Goal: Information Seeking & Learning: Learn about a topic

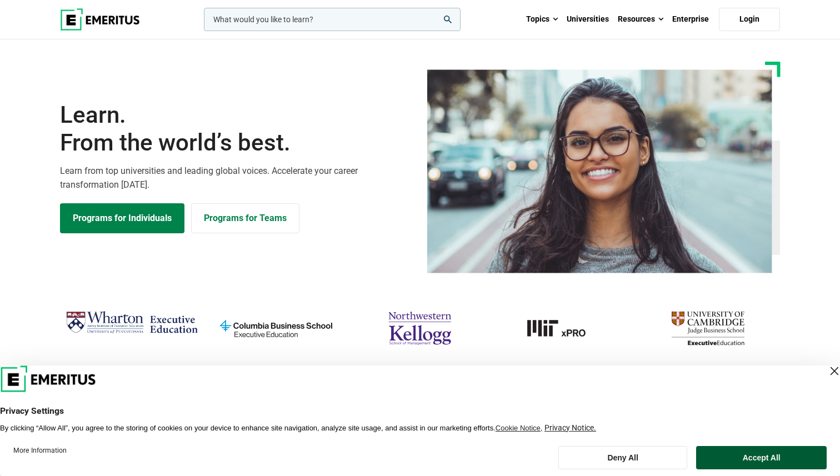
click at [764, 455] on button "Accept All" at bounding box center [761, 457] width 131 height 23
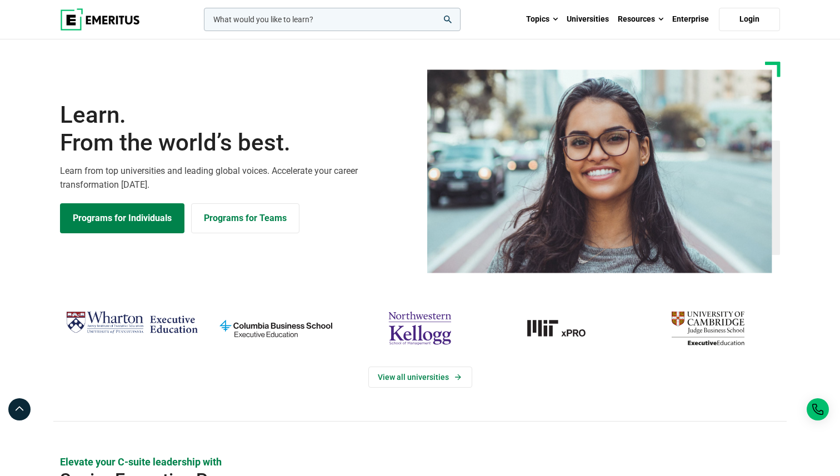
click at [296, 21] on input "woocommerce-product-search-field-0" at bounding box center [332, 19] width 257 height 23
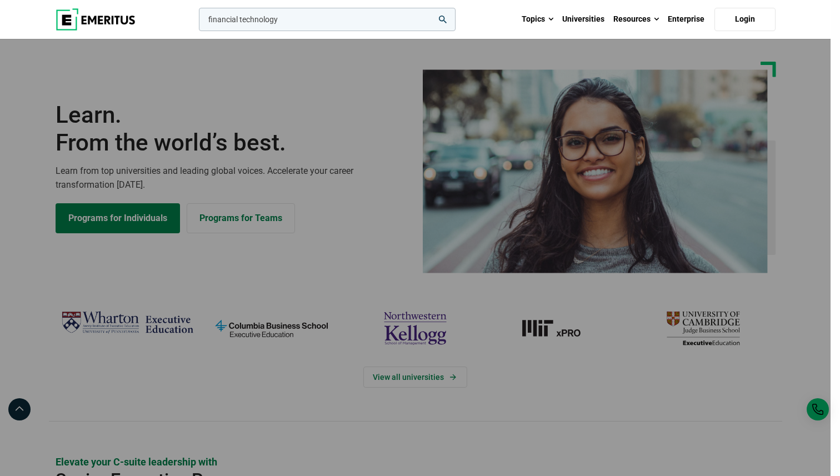
type input "financial technology"
click at [197, 22] on button "search" at bounding box center [197, 22] width 0 height 0
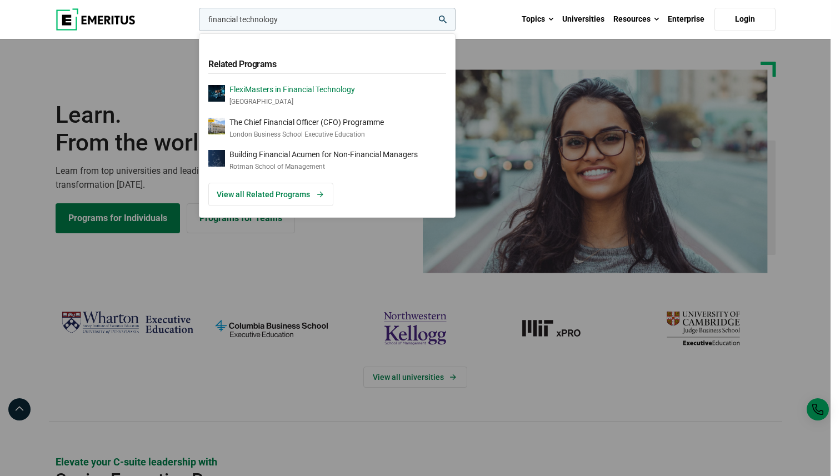
click at [349, 87] on p "FlexiMasters in Financial Technology" at bounding box center [292, 89] width 126 height 9
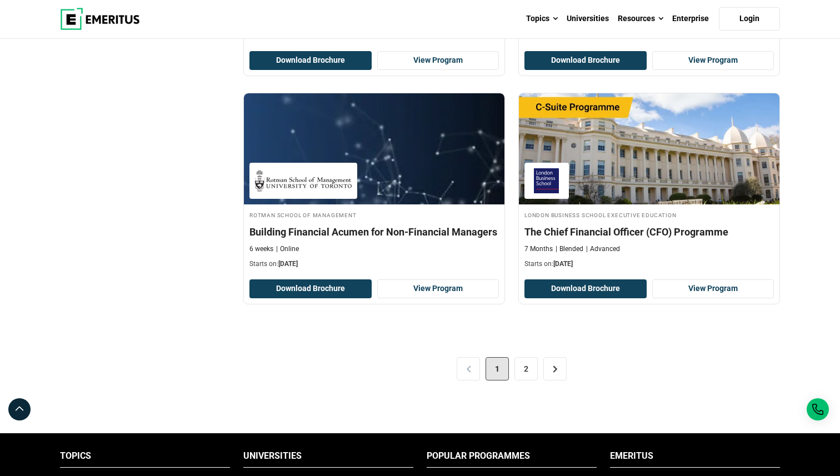
scroll to position [2201, 0]
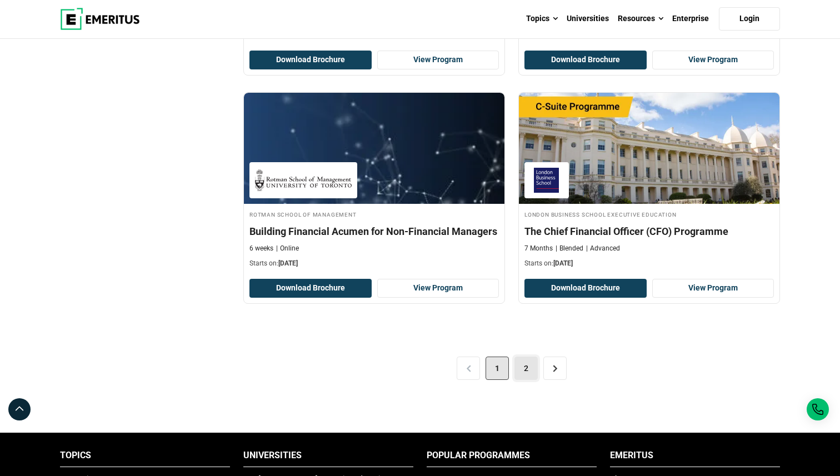
click at [527, 368] on link "2" at bounding box center [525, 368] width 23 height 23
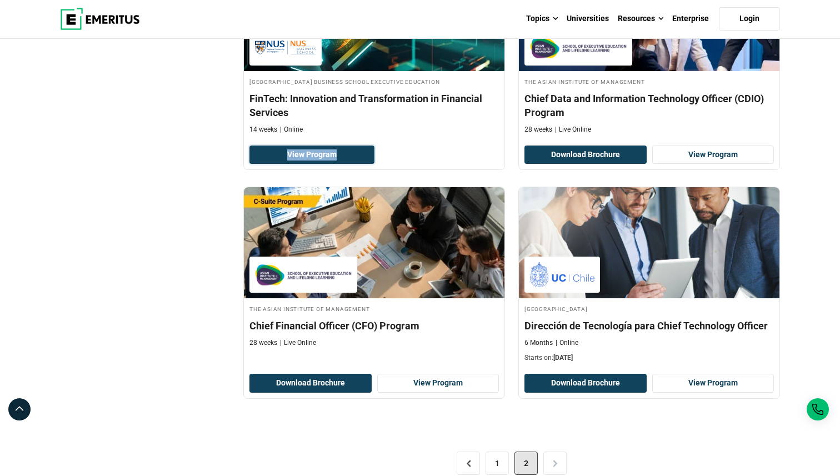
scroll to position [487, 0]
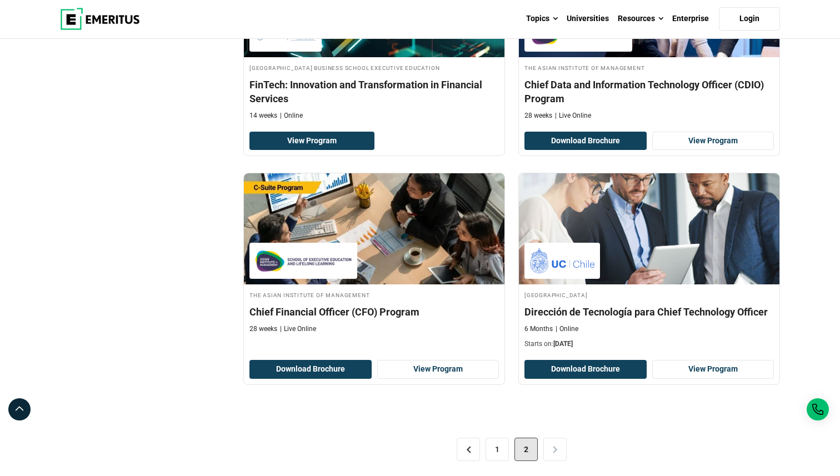
click at [560, 441] on div "< 1 2 >" at bounding box center [511, 449] width 537 height 62
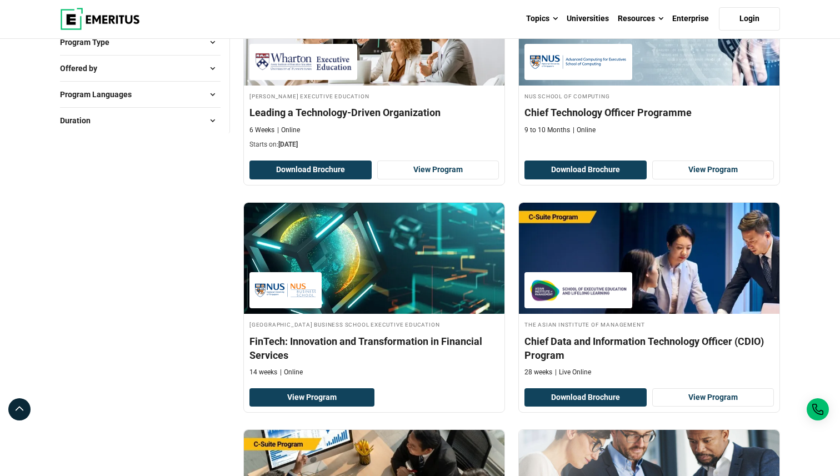
scroll to position [0, 0]
